Goal: Find specific page/section: Find specific page/section

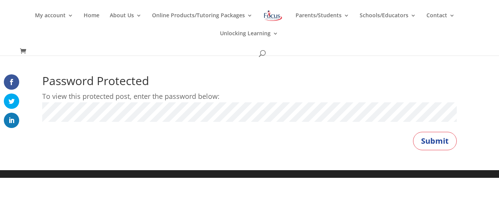
click at [413, 132] on button "Submit" at bounding box center [435, 141] width 44 height 18
click at [425, 145] on button "Submit" at bounding box center [435, 141] width 44 height 18
click at [430, 144] on button "Submit" at bounding box center [435, 141] width 44 height 18
click at [433, 136] on button "Submit" at bounding box center [435, 141] width 44 height 18
click at [435, 137] on button "Submit" at bounding box center [435, 141] width 44 height 18
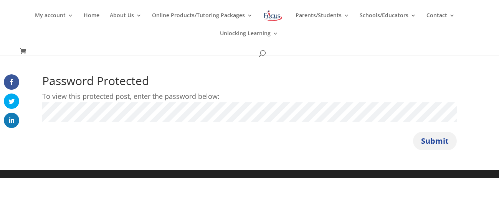
click at [440, 144] on button "Submit" at bounding box center [435, 141] width 44 height 18
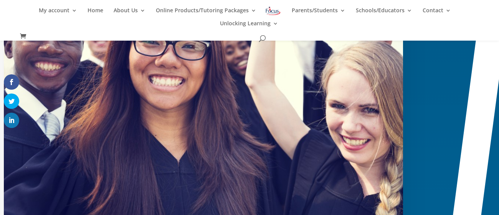
scroll to position [268, 0]
